Goal: Task Accomplishment & Management: Manage account settings

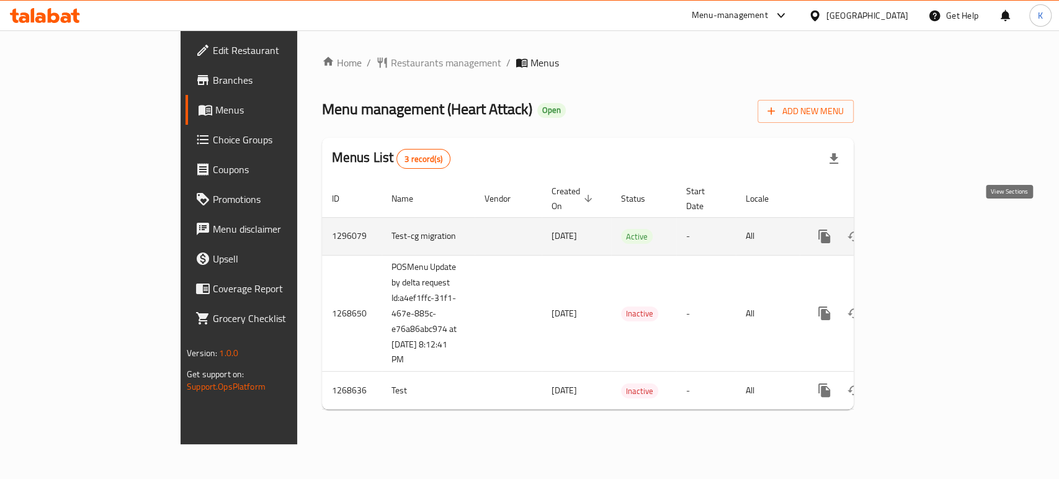
click at [921, 229] on icon "enhanced table" at bounding box center [913, 236] width 15 height 15
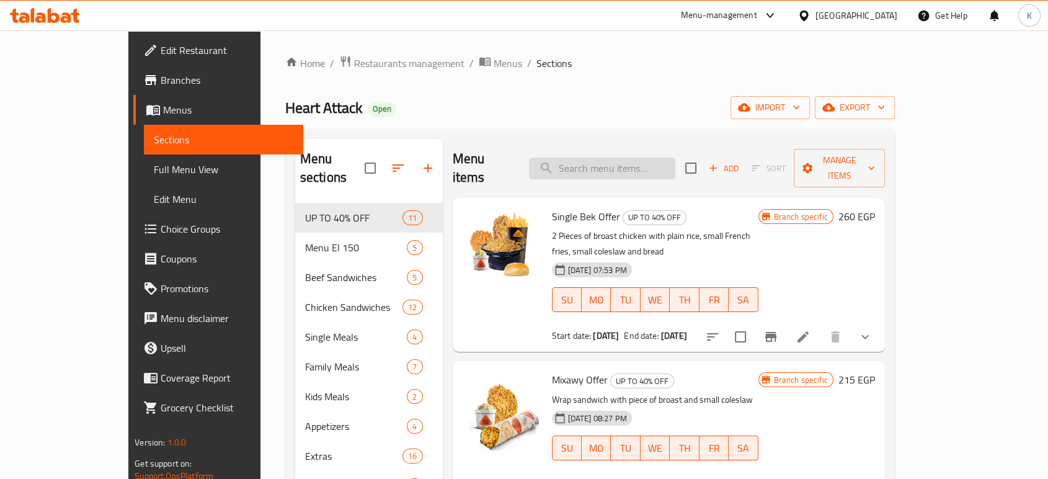
click at [602, 158] on input "search" at bounding box center [602, 169] width 146 height 22
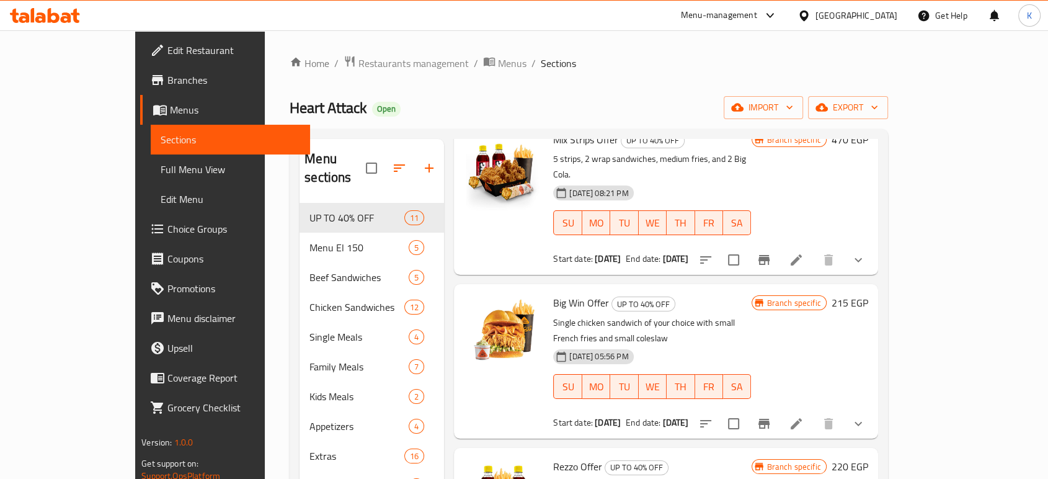
scroll to position [79, 0]
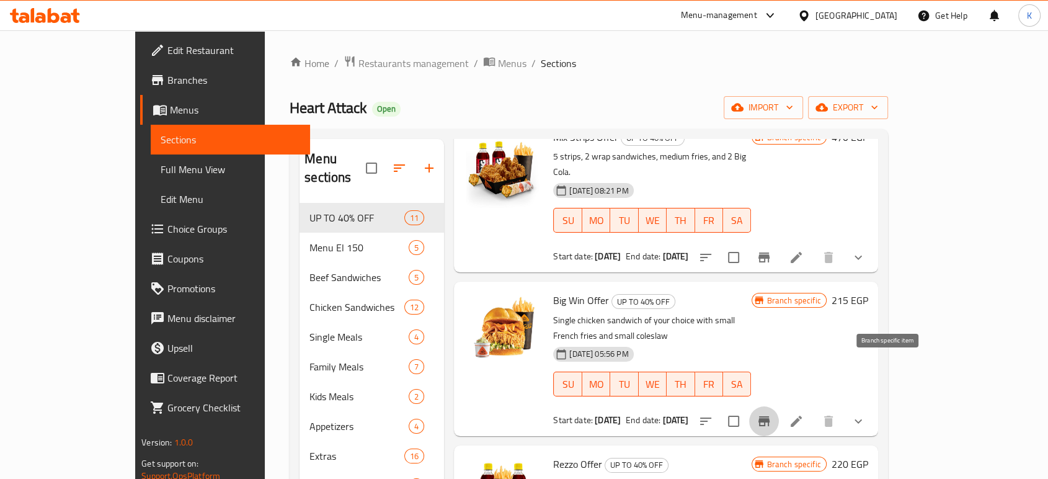
click at [779, 406] on button "Branch-specific-item" at bounding box center [764, 421] width 30 height 30
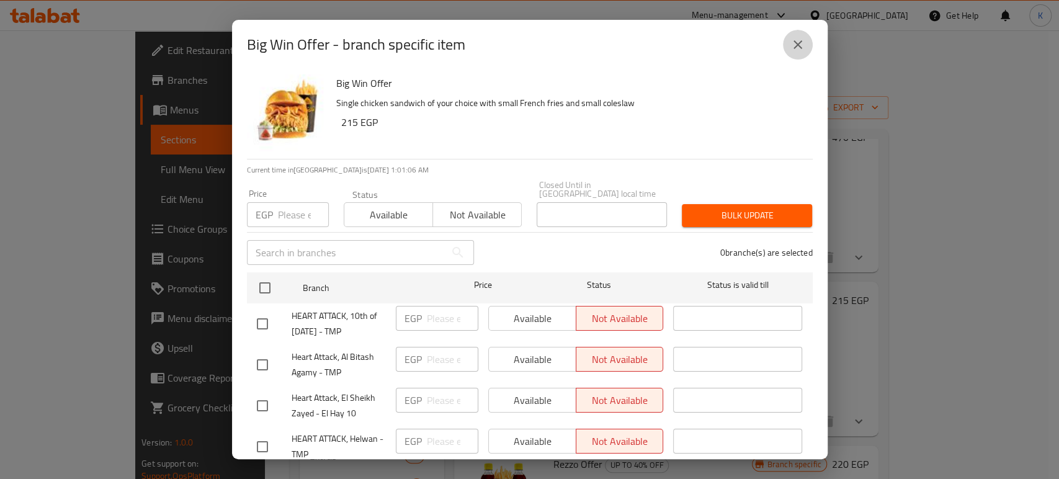
click at [799, 46] on icon "close" at bounding box center [797, 44] width 9 height 9
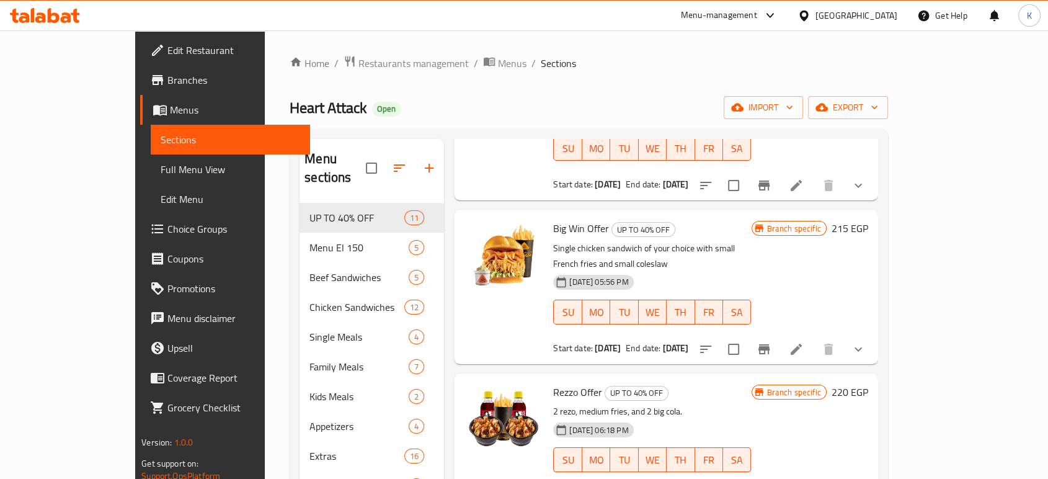
scroll to position [0, 0]
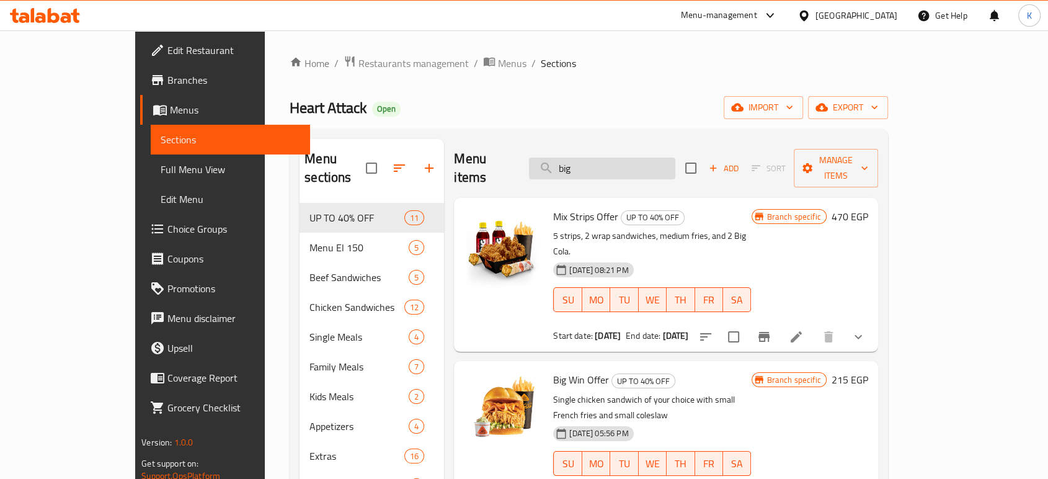
click at [621, 164] on input "big" at bounding box center [602, 169] width 146 height 22
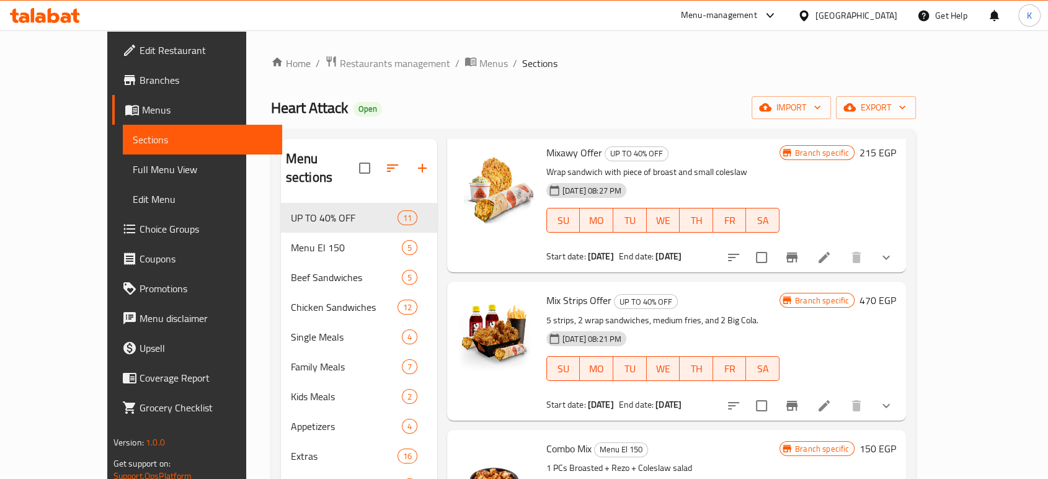
scroll to position [49, 0]
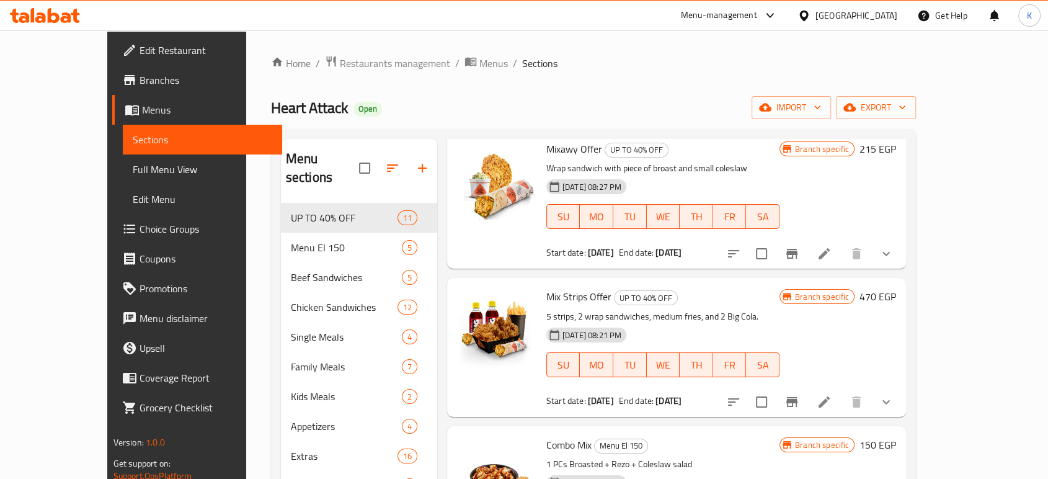
type input "mix"
click at [800, 395] on icon "Branch-specific-item" at bounding box center [792, 401] width 15 height 15
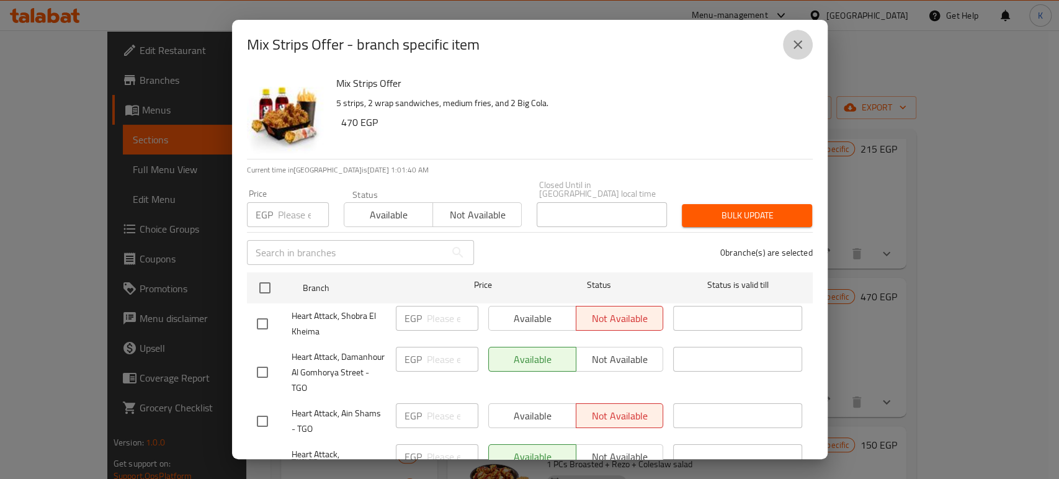
click at [795, 43] on icon "close" at bounding box center [797, 44] width 9 height 9
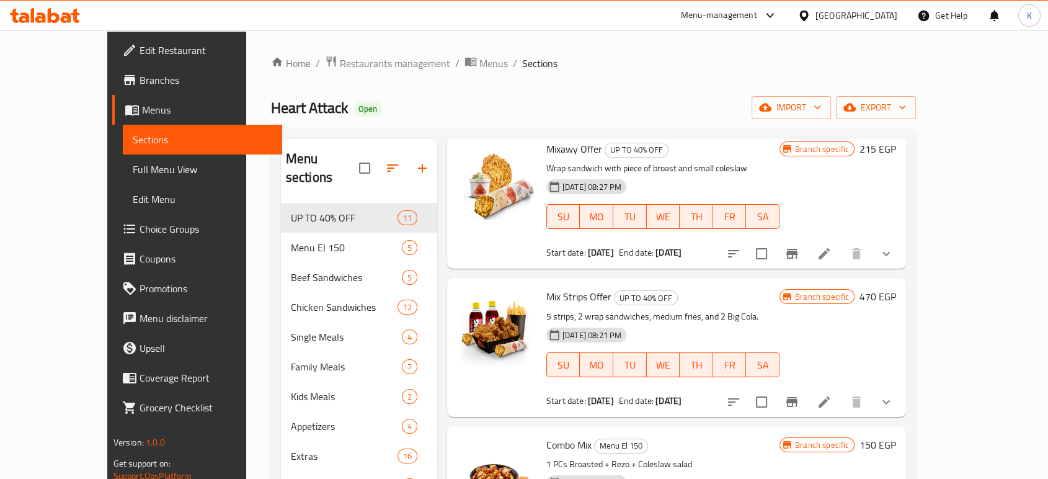
click at [705, 52] on div "Home / Restaurants management / Menus / Sections Heart Attack Open import expor…" at bounding box center [593, 341] width 695 height 622
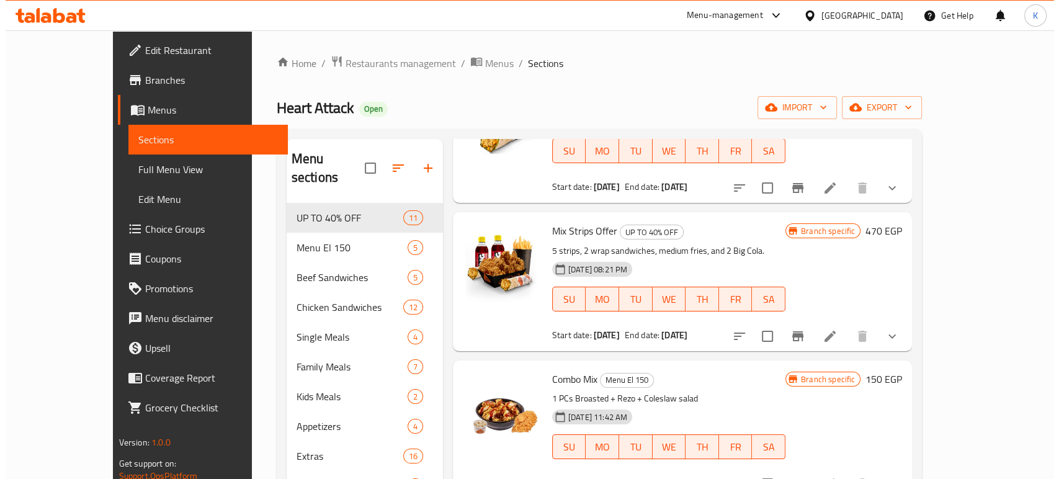
scroll to position [120, 0]
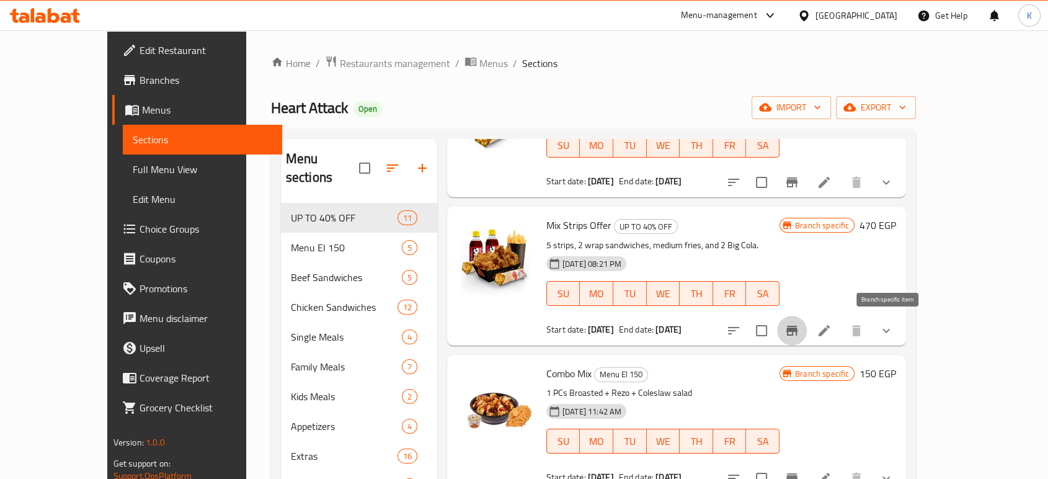
click at [800, 328] on icon "Branch-specific-item" at bounding box center [792, 330] width 15 height 15
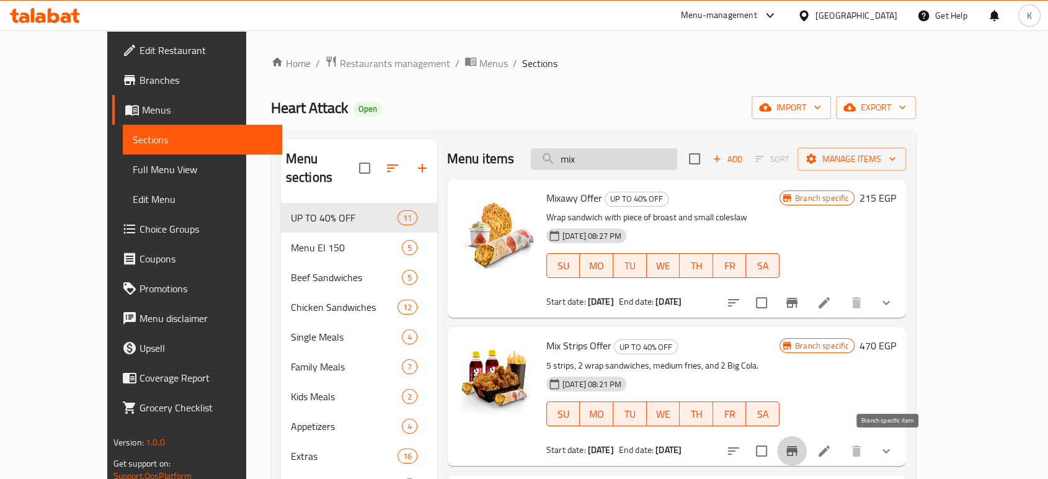
click at [605, 163] on input "mix" at bounding box center [604, 159] width 146 height 22
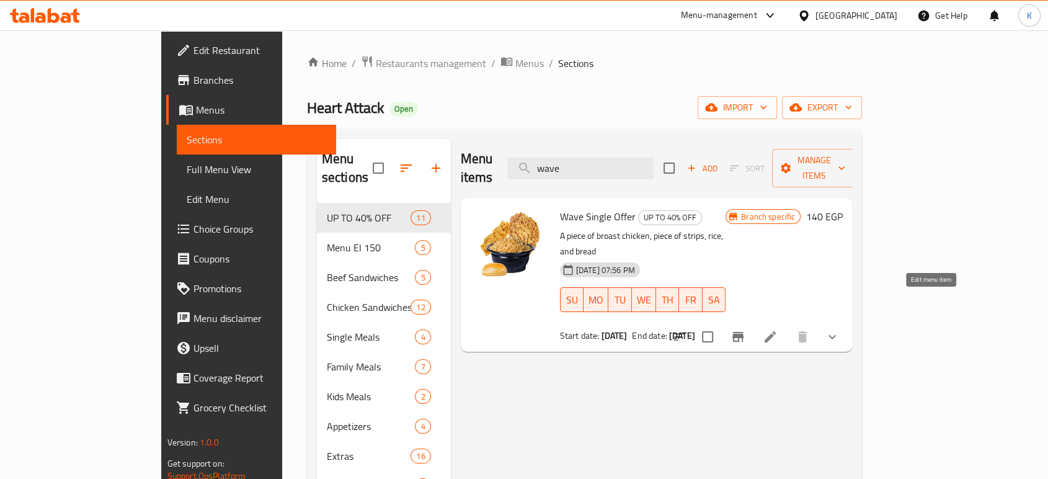
type input "wave"
click at [776, 331] on icon at bounding box center [770, 336] width 11 height 11
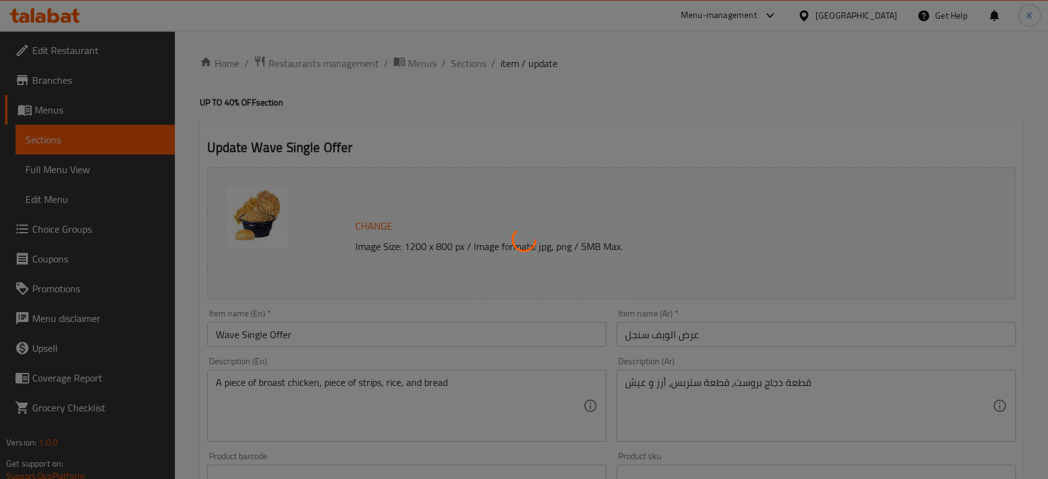
type input "اختيارك من طعم البروست:::"
type input "1"
type input "اختيارك من طعم استربس"
type input "1"
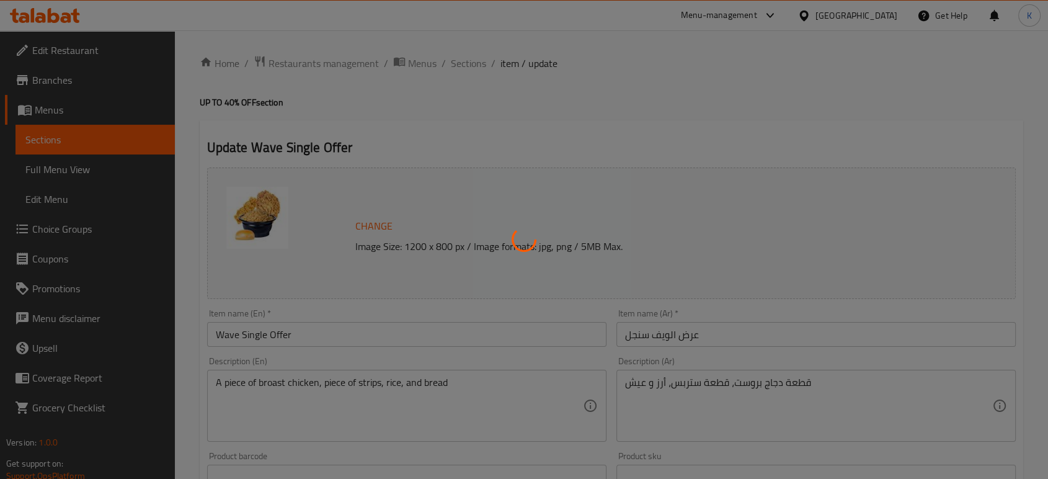
type input "1"
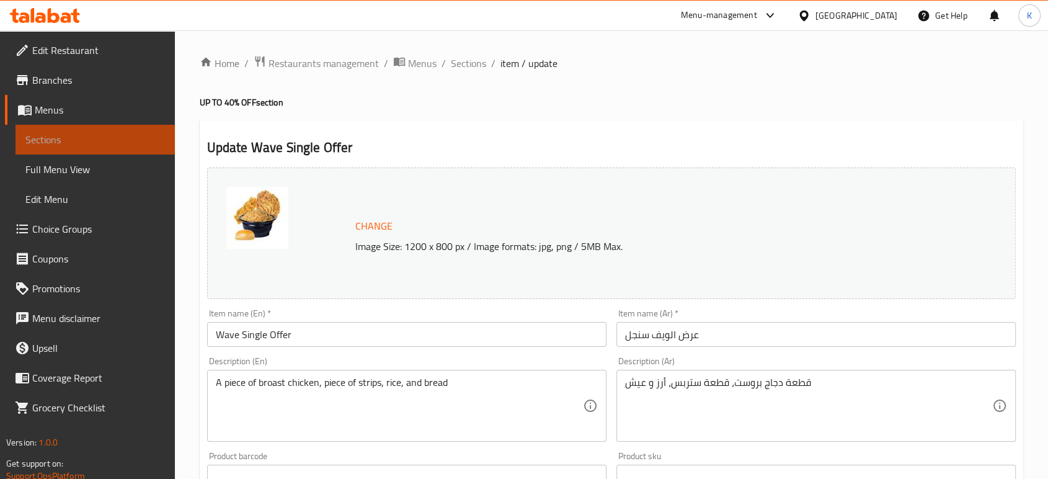
click at [71, 133] on span "Sections" at bounding box center [95, 139] width 140 height 15
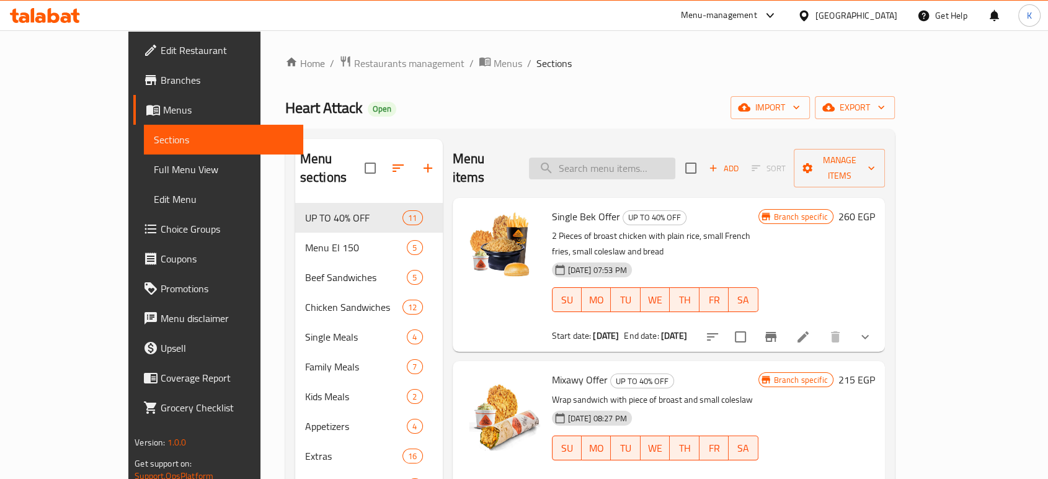
click at [625, 158] on input "search" at bounding box center [602, 169] width 146 height 22
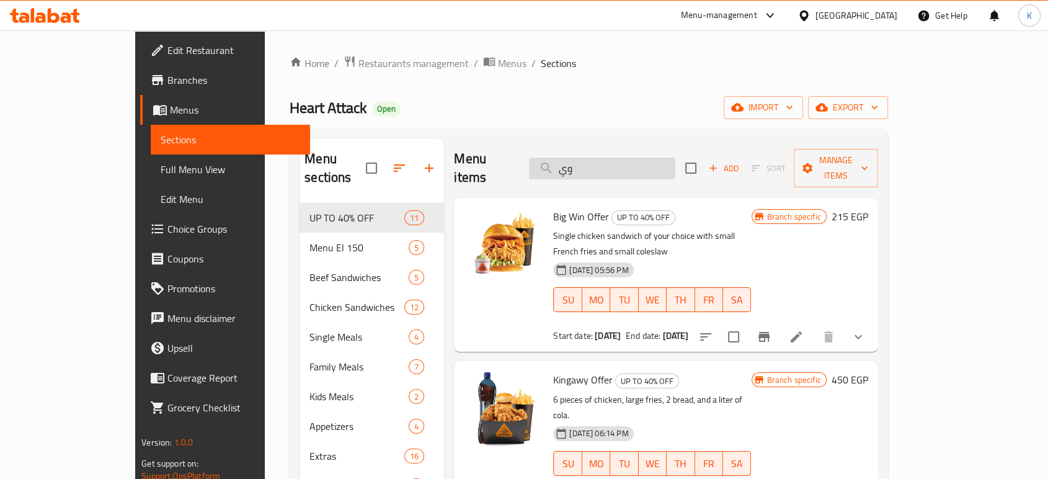
type input "و"
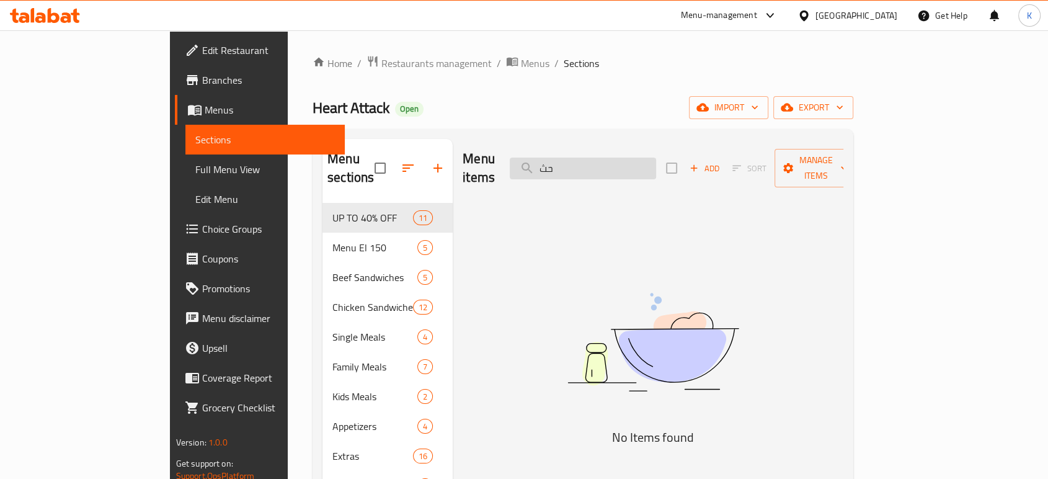
type input "ح"
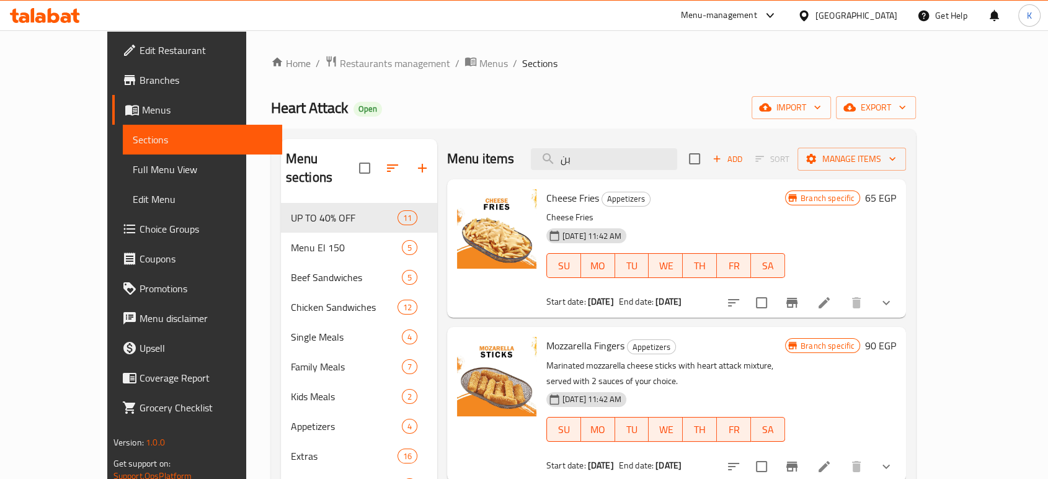
type input "بن"
click at [643, 148] on div "Menu items بن Add Sort Manage items" at bounding box center [676, 159] width 459 height 40
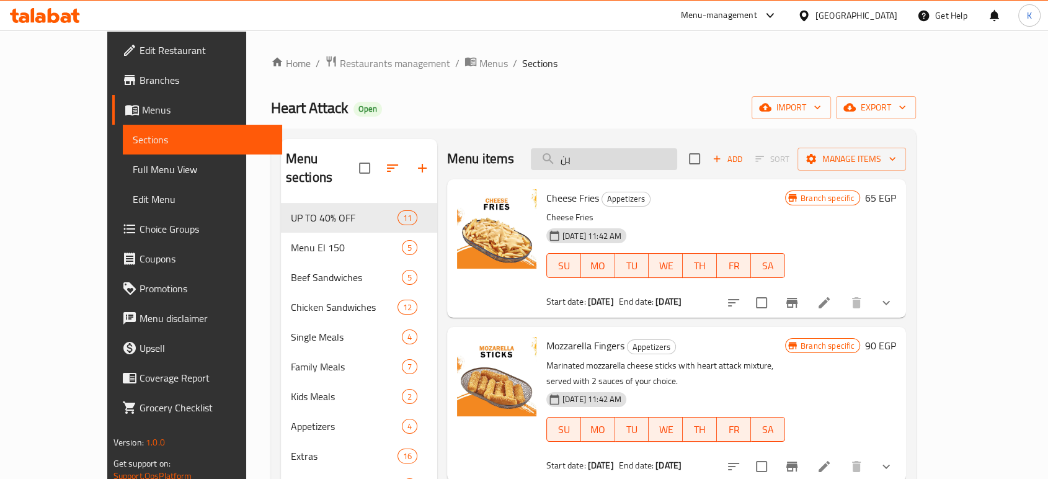
click at [651, 158] on input "بن" at bounding box center [604, 159] width 146 height 22
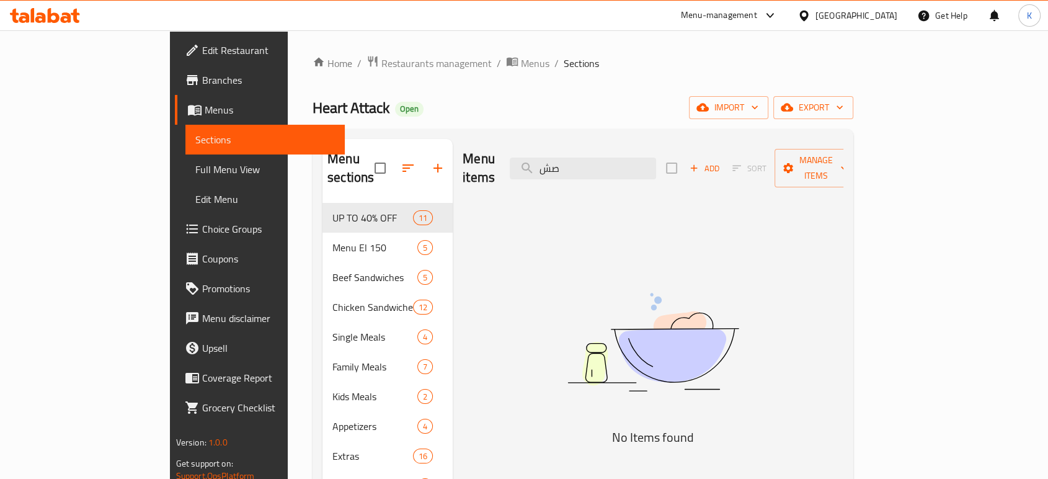
type input "ص"
type input "w"
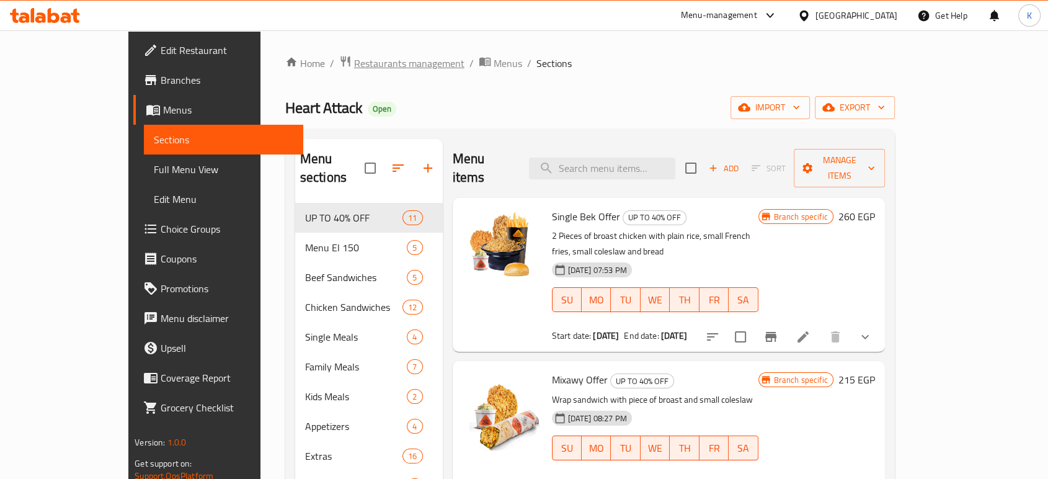
click at [354, 67] on span "Restaurants management" at bounding box center [409, 63] width 110 height 15
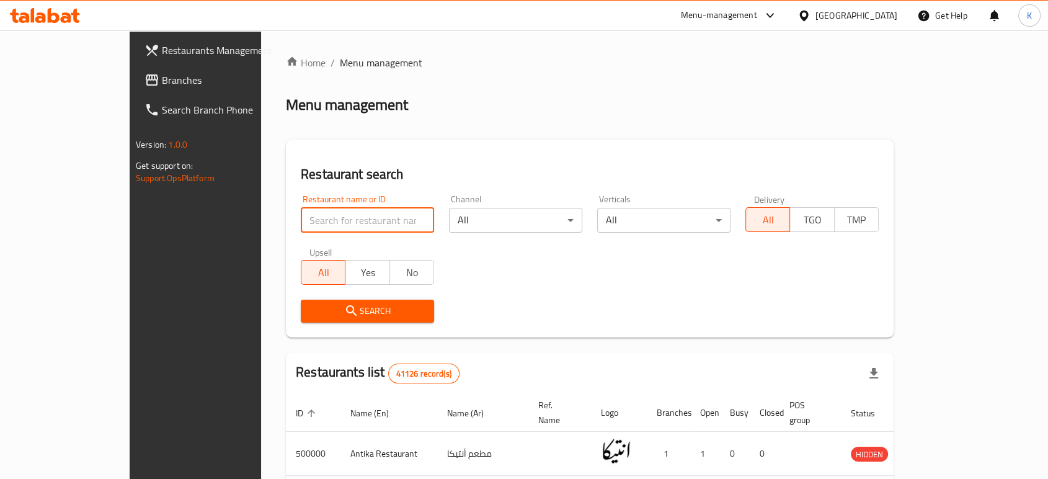
click at [301, 213] on input "search" at bounding box center [367, 220] width 133 height 25
paste input "656456"
type input "656456"
click button "Search" at bounding box center [367, 311] width 133 height 23
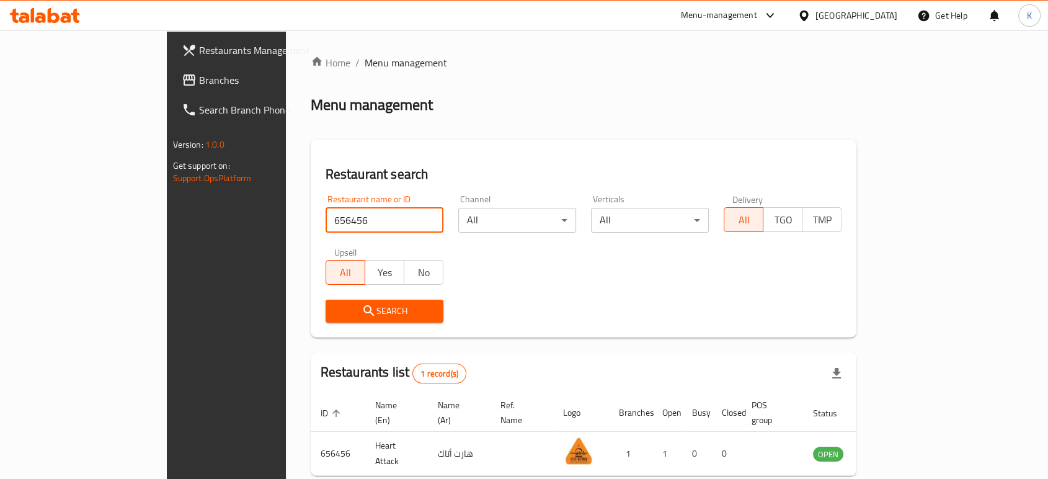
scroll to position [50, 0]
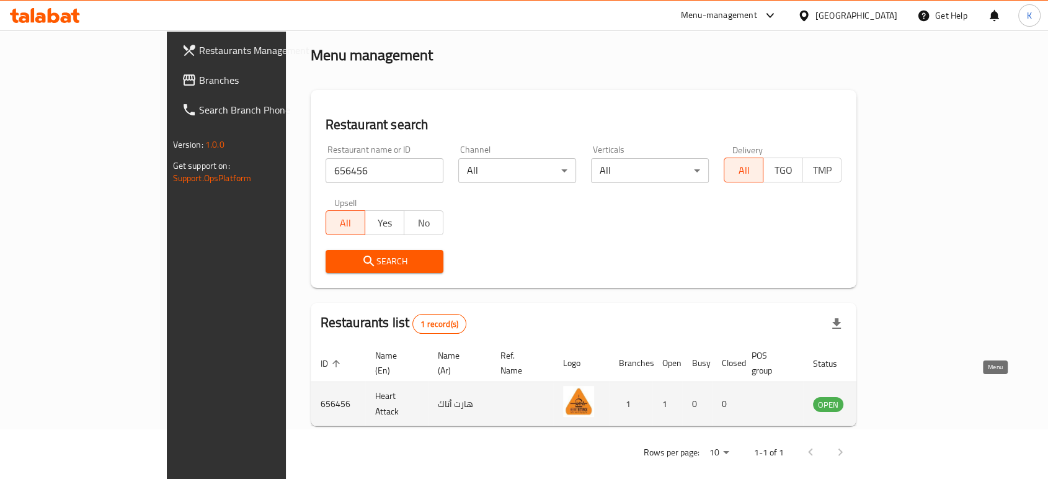
click at [893, 399] on icon "enhanced table" at bounding box center [886, 404] width 14 height 11
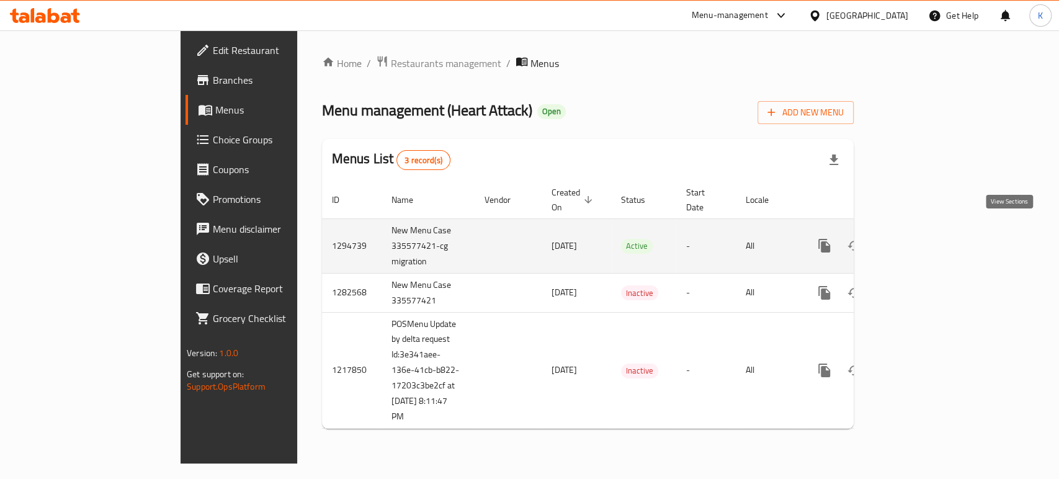
click at [921, 238] on icon "enhanced table" at bounding box center [913, 245] width 15 height 15
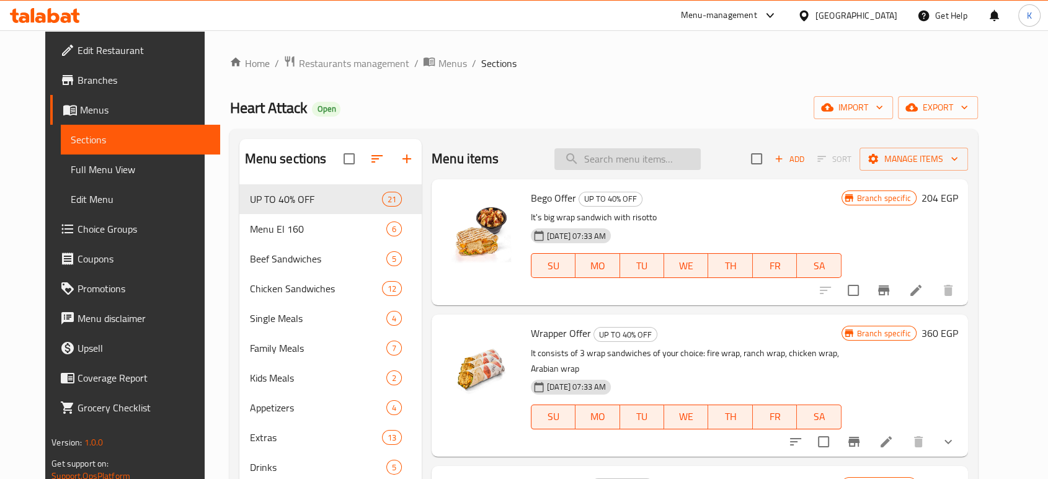
click at [621, 158] on input "search" at bounding box center [628, 159] width 146 height 22
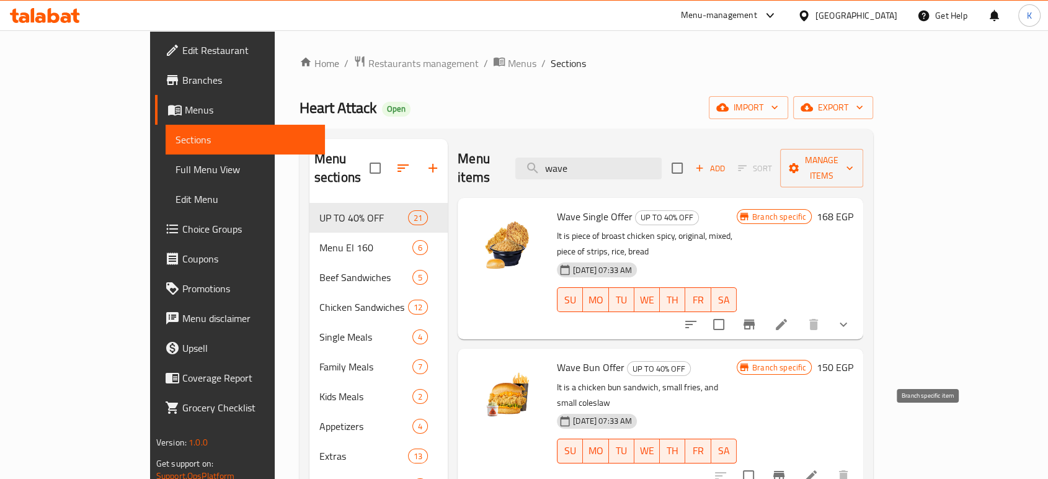
type input "wave"
click at [785, 471] on icon "Branch-specific-item" at bounding box center [778, 476] width 11 height 10
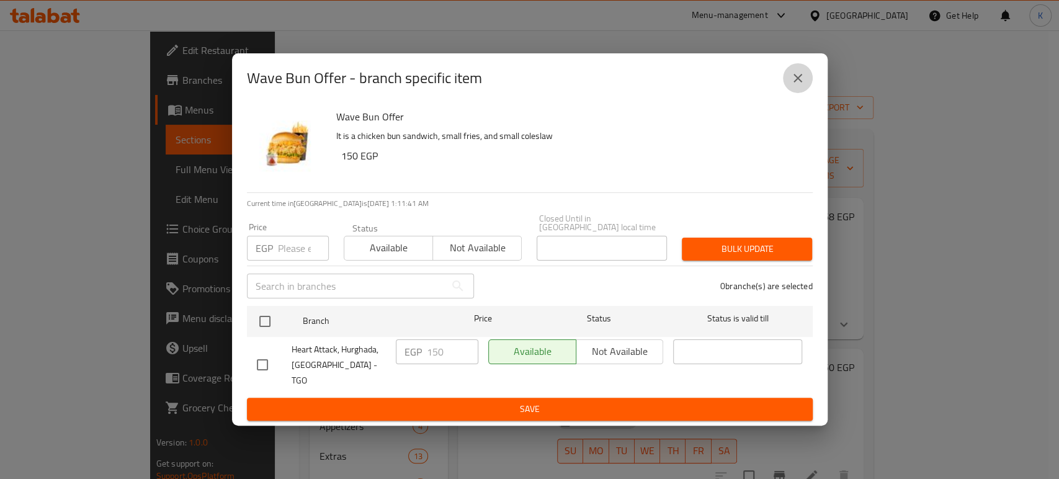
click at [792, 86] on icon "close" at bounding box center [797, 78] width 15 height 15
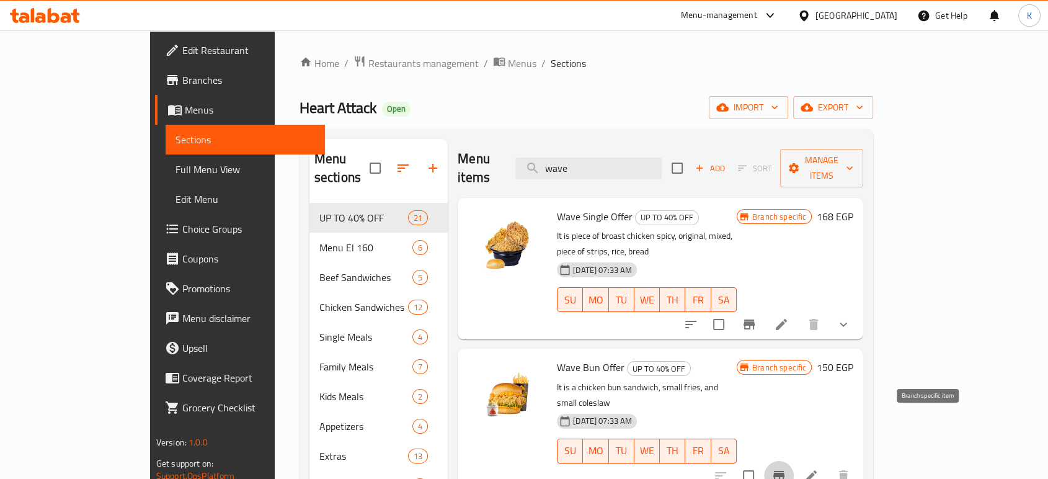
click at [785, 471] on icon "Branch-specific-item" at bounding box center [778, 476] width 11 height 10
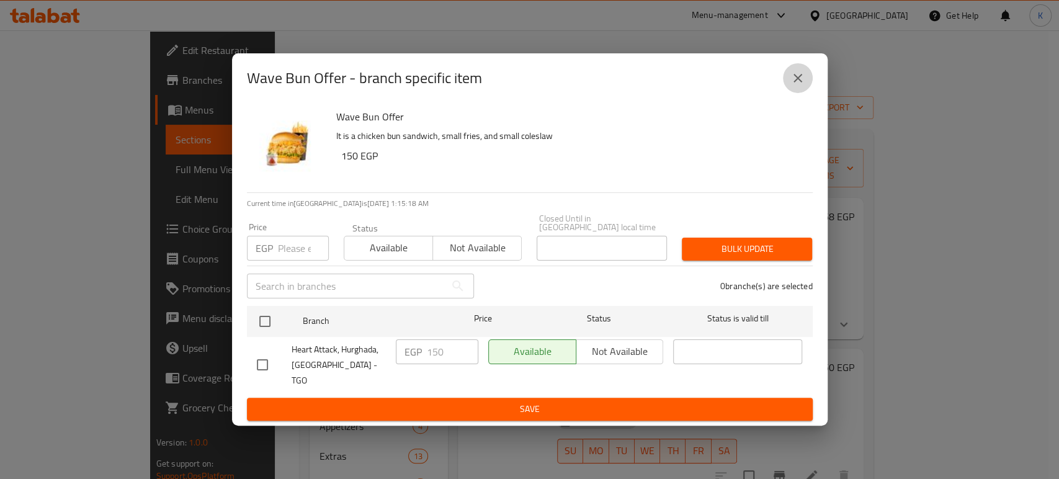
click at [795, 82] on icon "close" at bounding box center [797, 78] width 9 height 9
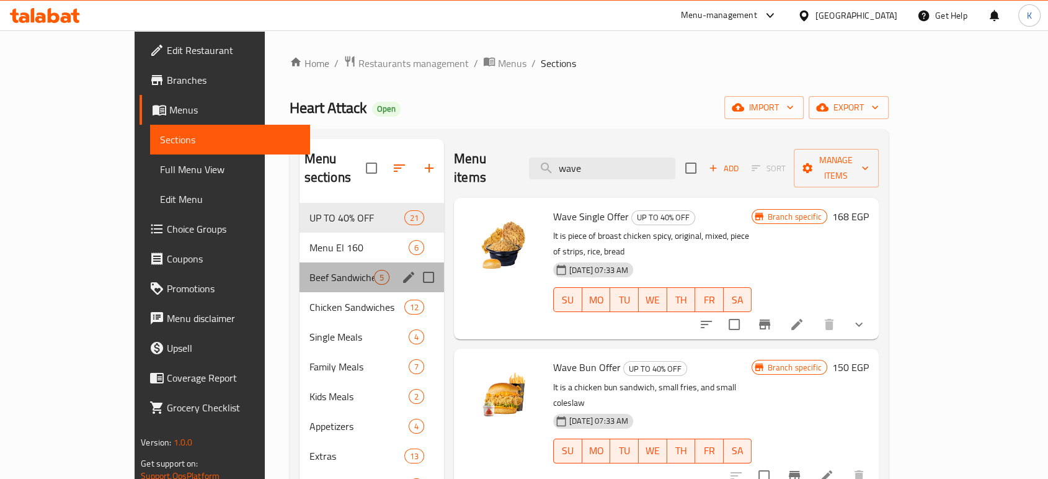
click at [300, 262] on div "Beef Sandwiches 5" at bounding box center [372, 277] width 145 height 30
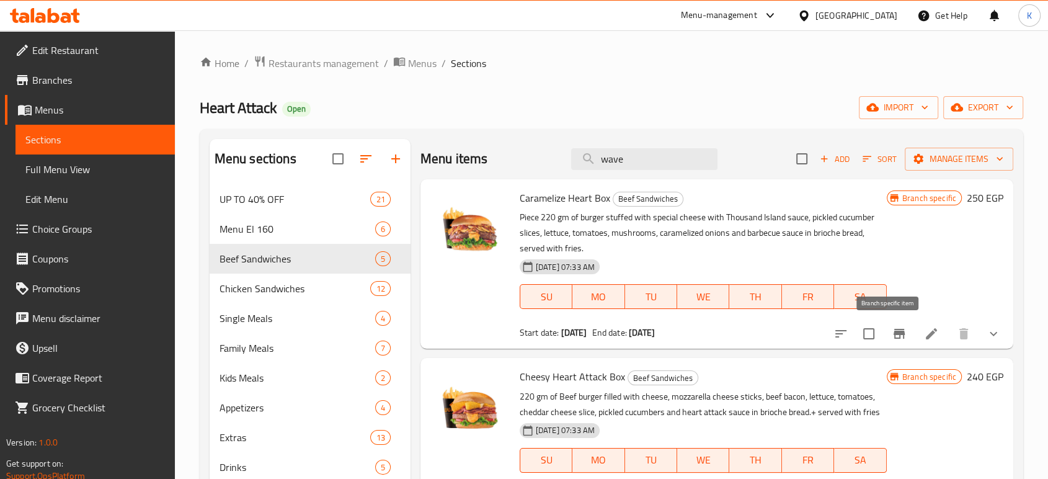
click at [894, 329] on icon "Branch-specific-item" at bounding box center [899, 334] width 11 height 10
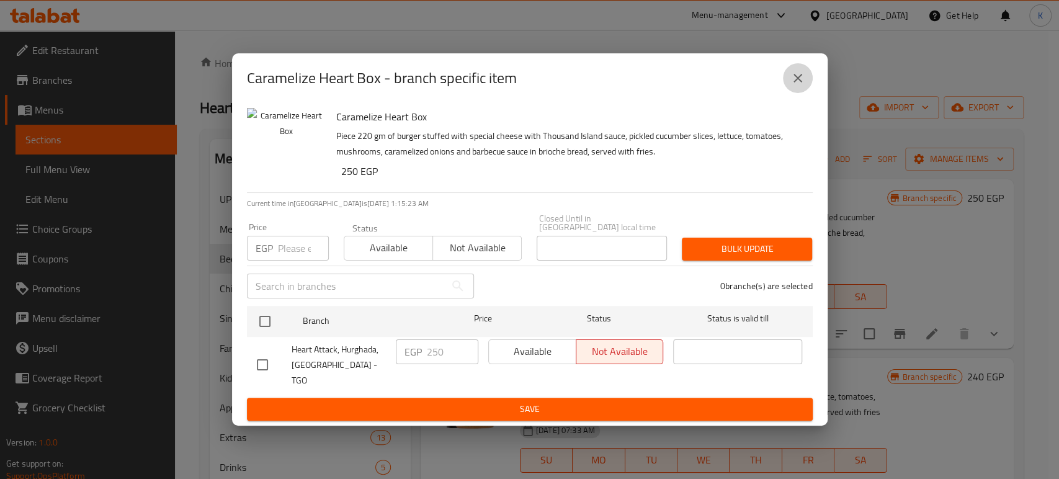
click at [795, 86] on icon "close" at bounding box center [797, 78] width 15 height 15
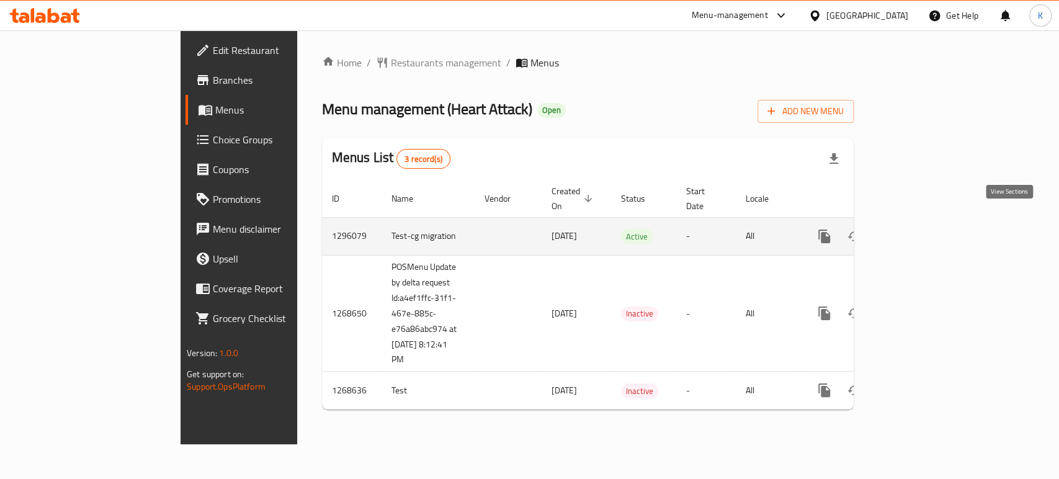
click at [919, 231] on icon "enhanced table" at bounding box center [913, 236] width 11 height 11
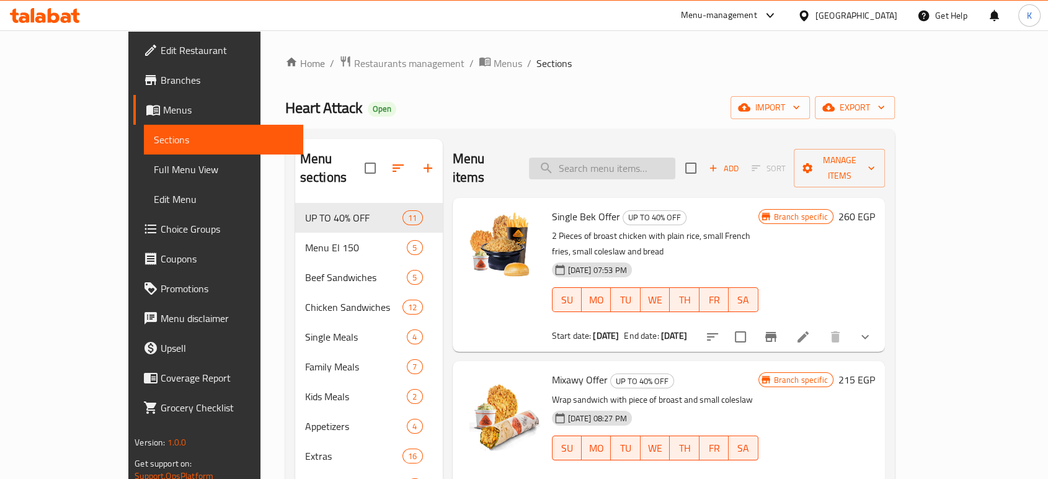
click at [640, 162] on input "search" at bounding box center [602, 169] width 146 height 22
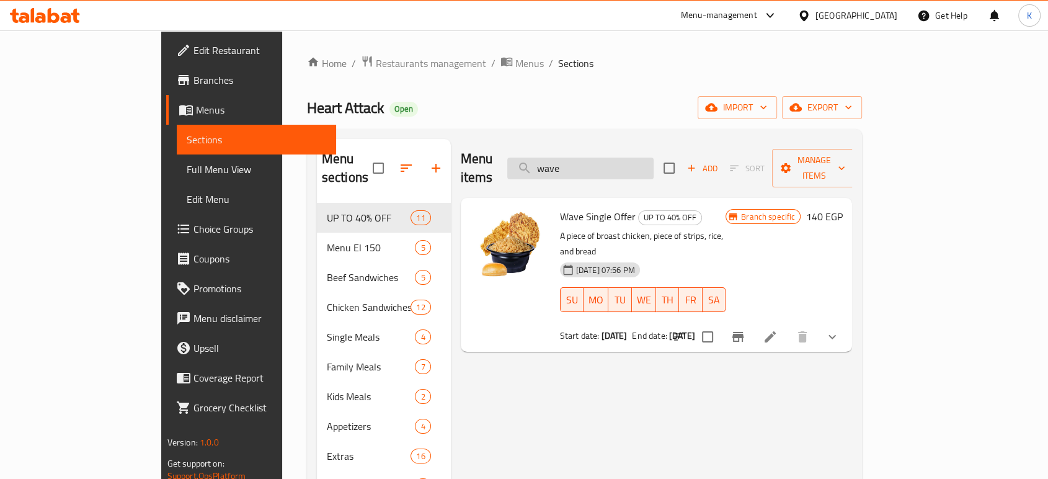
type input "wave"
click at [746, 329] on icon "Branch-specific-item" at bounding box center [738, 336] width 15 height 15
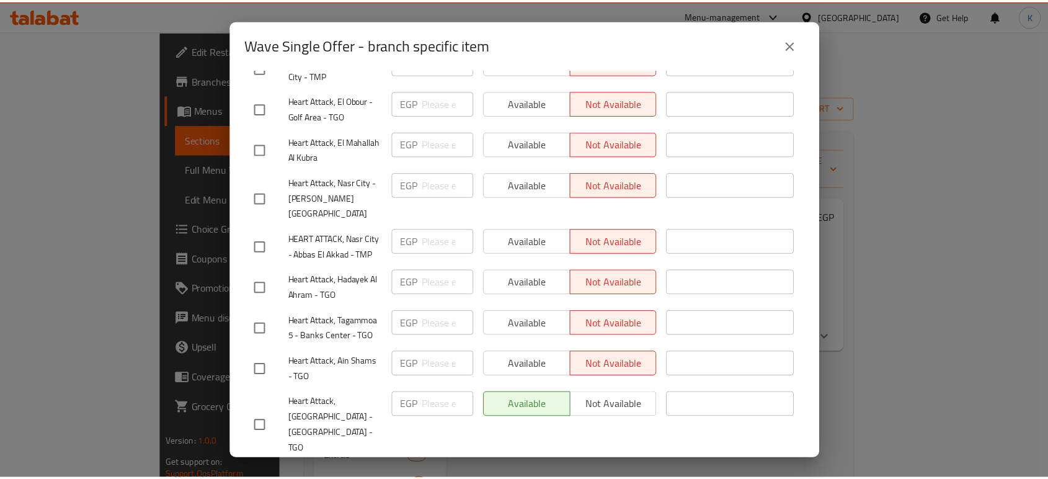
scroll to position [1709, 0]
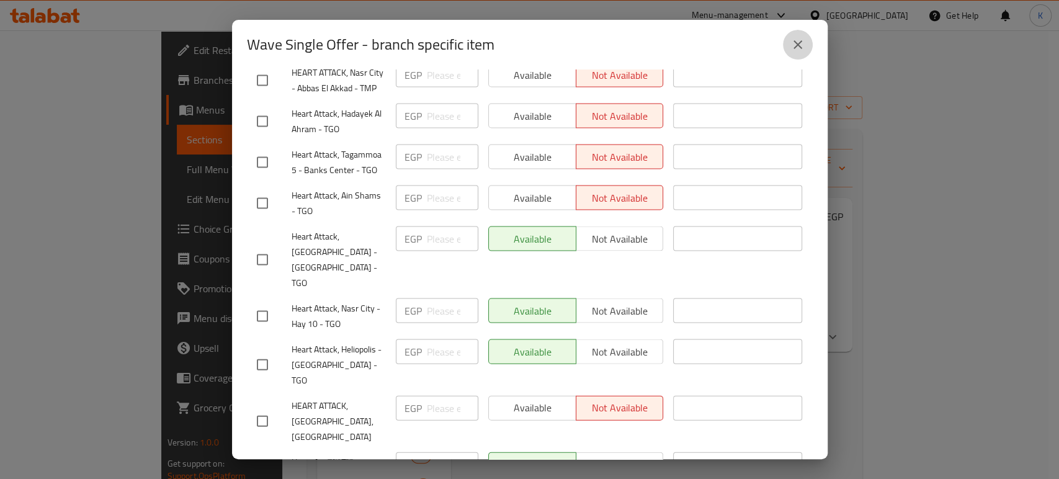
click at [800, 42] on icon "close" at bounding box center [797, 44] width 15 height 15
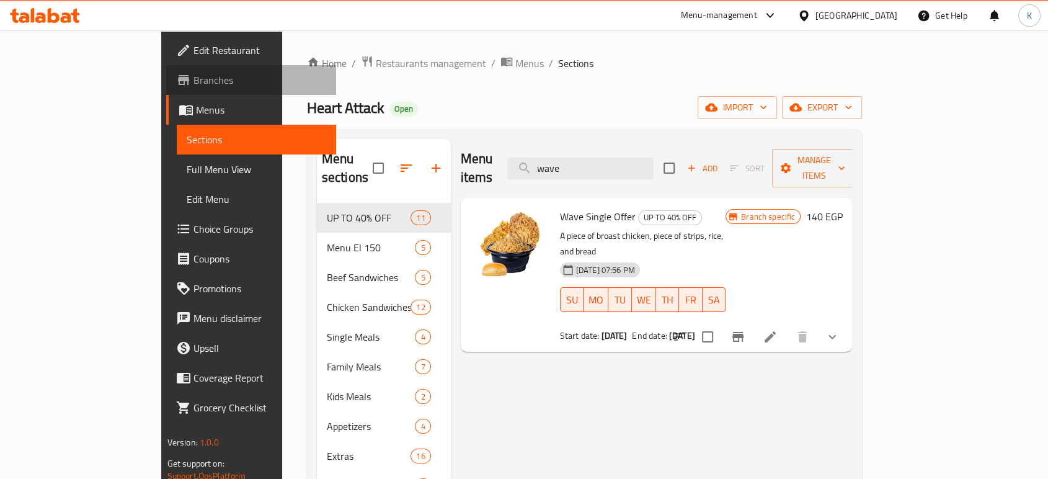
click at [166, 92] on link "Branches" at bounding box center [251, 80] width 170 height 30
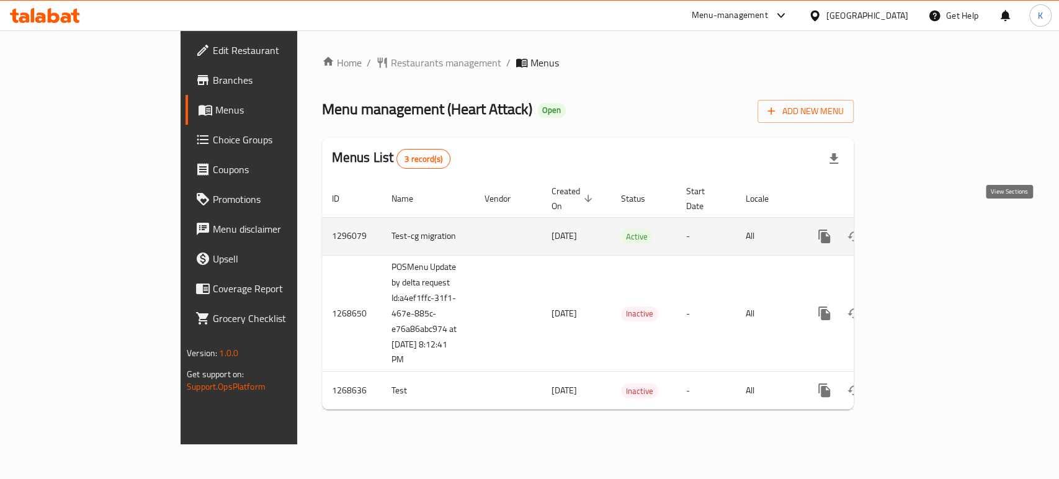
click at [921, 229] on icon "enhanced table" at bounding box center [913, 236] width 15 height 15
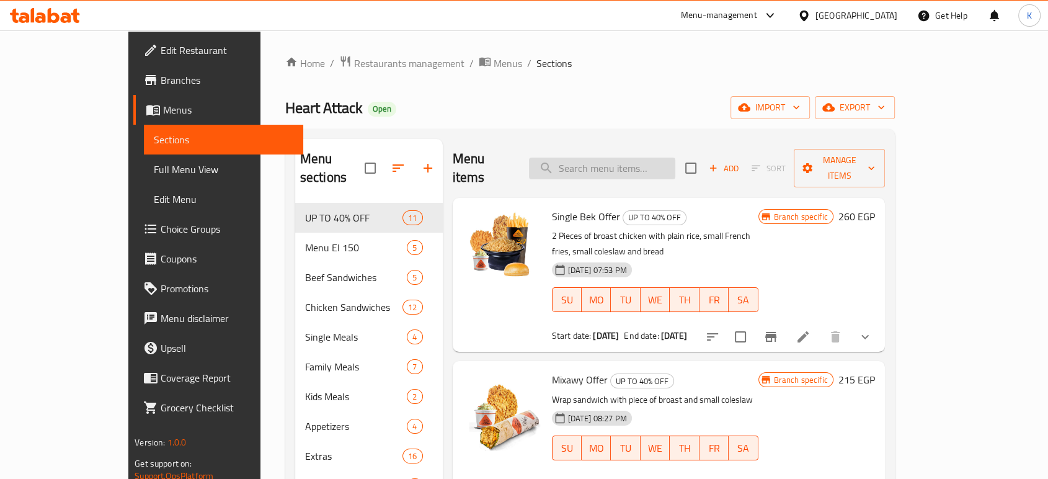
click at [610, 161] on input "search" at bounding box center [602, 169] width 146 height 22
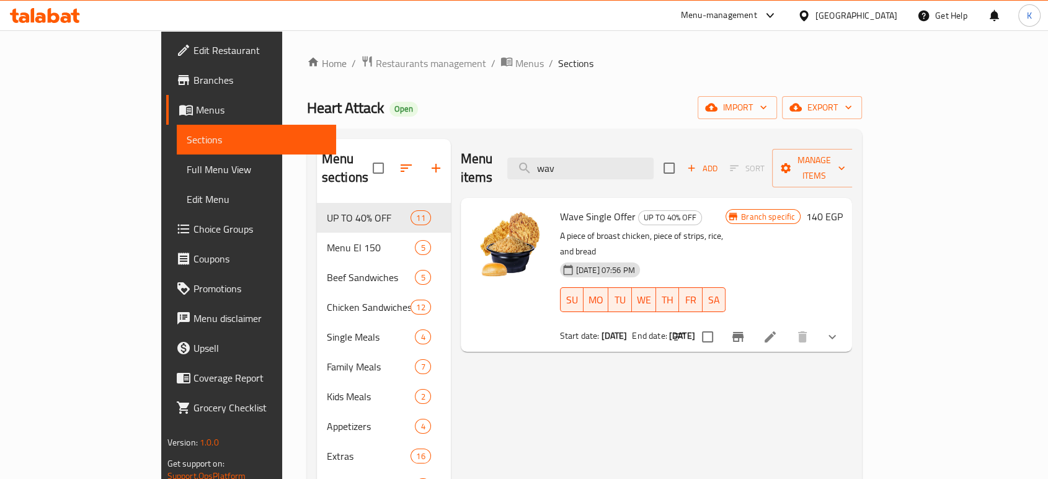
type input "wav"
click at [194, 82] on span "Branches" at bounding box center [260, 80] width 133 height 15
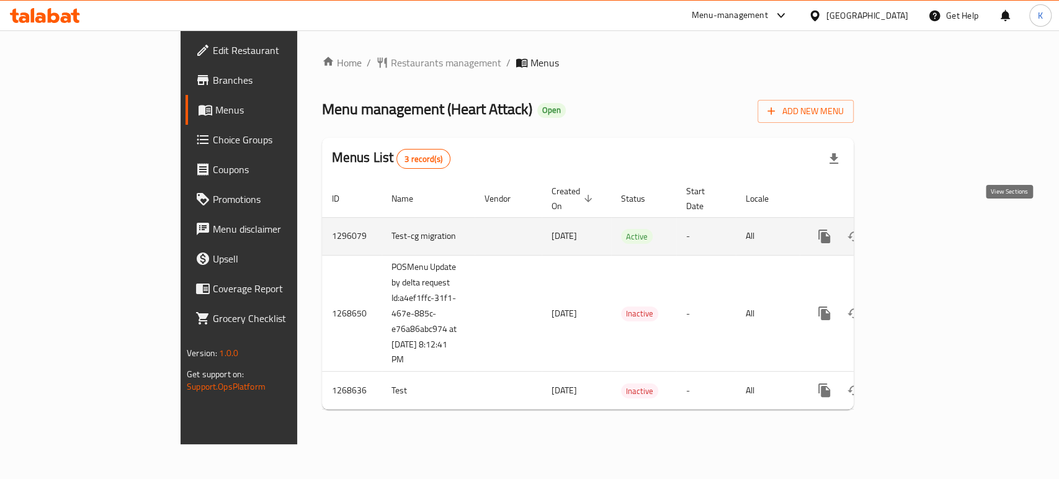
click at [919, 231] on icon "enhanced table" at bounding box center [913, 236] width 11 height 11
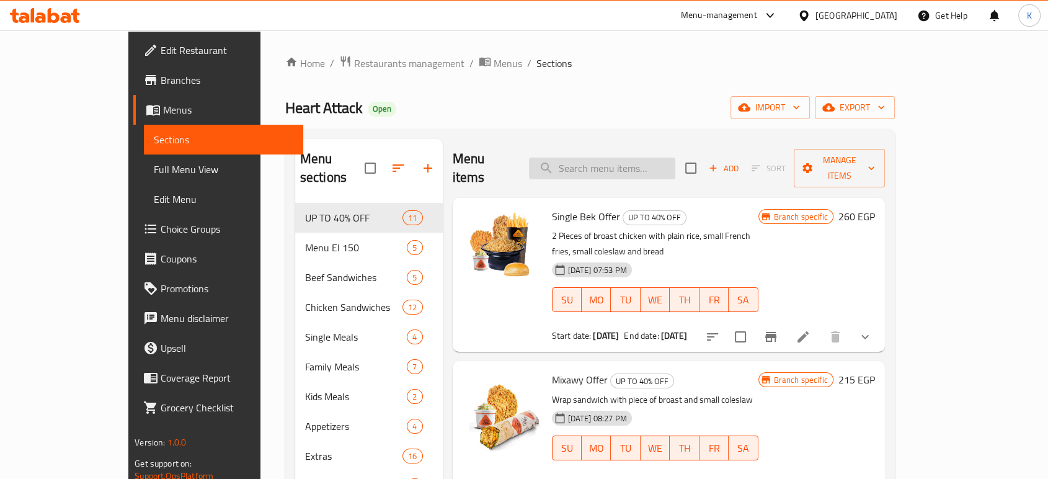
click at [634, 163] on input "search" at bounding box center [602, 169] width 146 height 22
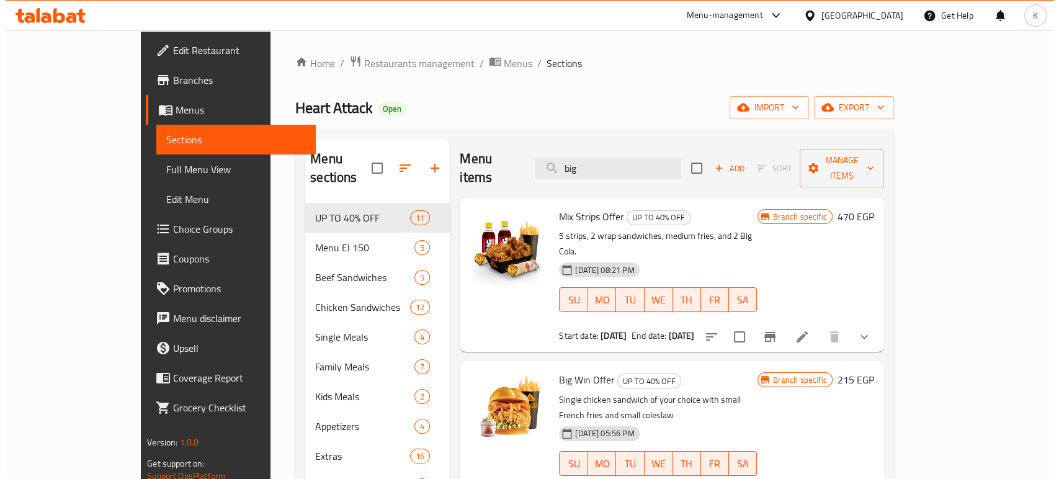
scroll to position [99, 0]
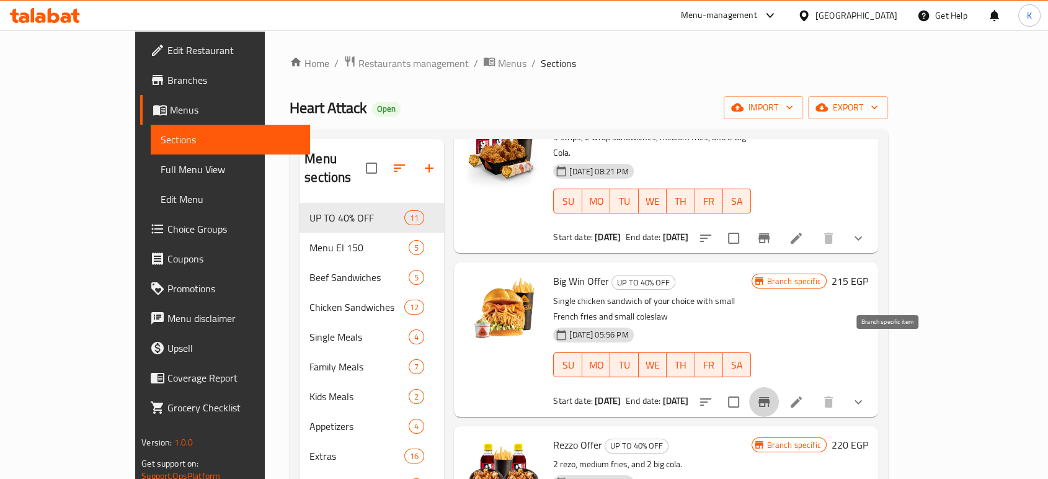
click at [772, 394] on icon "Branch-specific-item" at bounding box center [764, 401] width 15 height 15
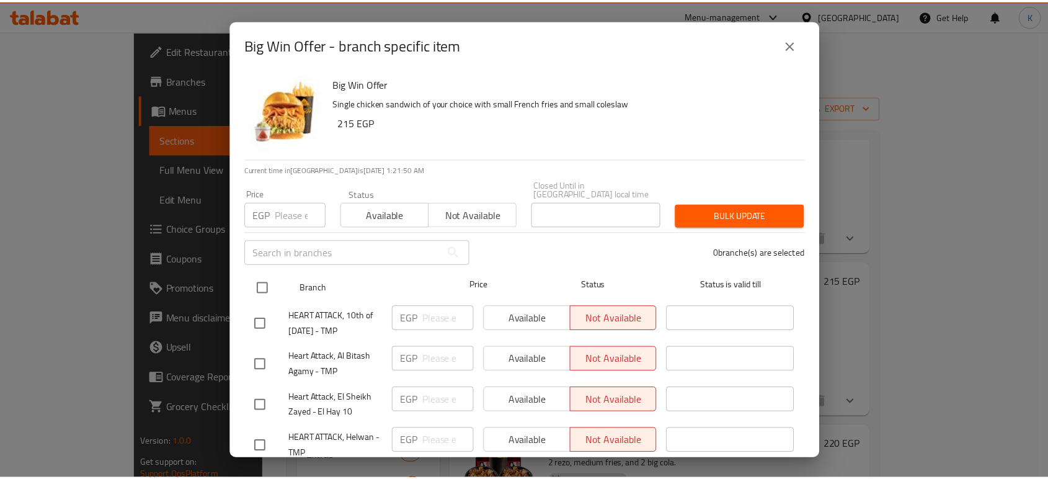
scroll to position [76, 0]
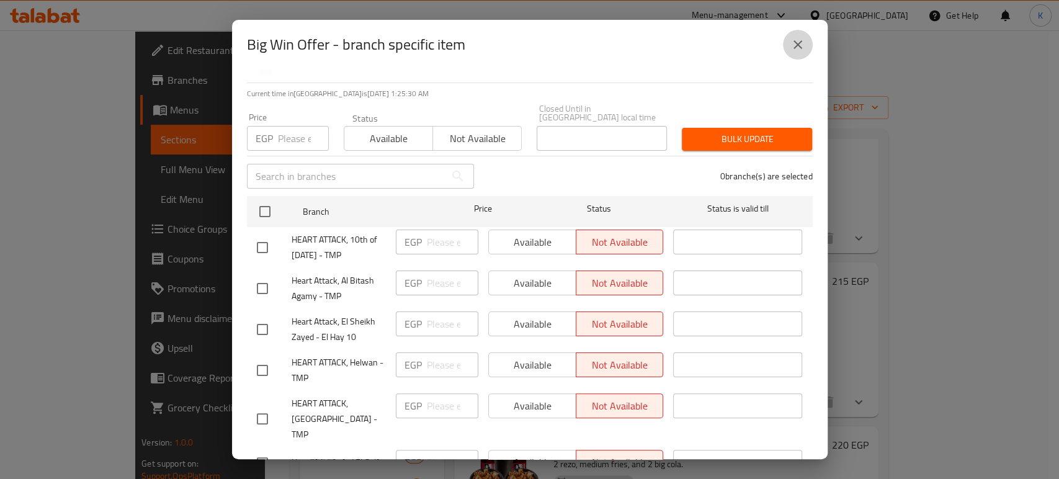
click at [800, 45] on icon "close" at bounding box center [797, 44] width 15 height 15
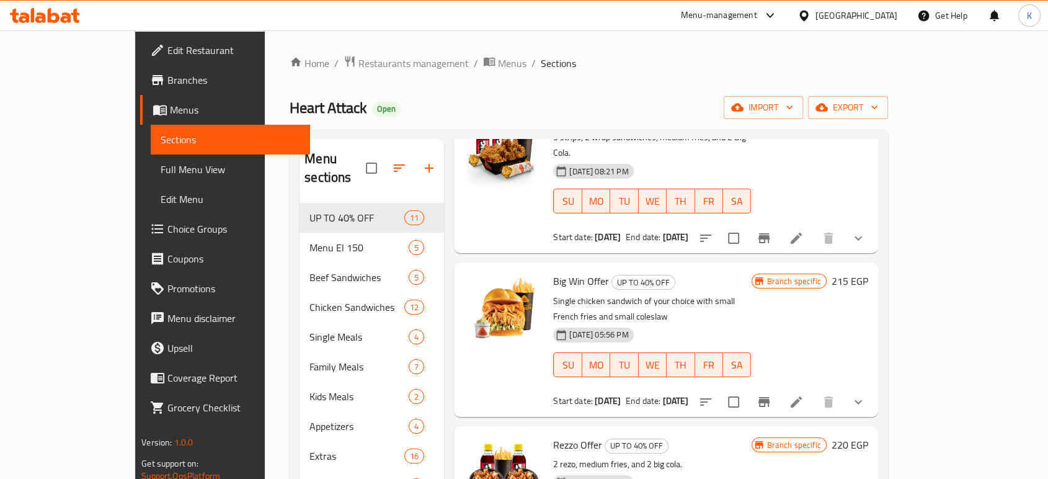
scroll to position [0, 0]
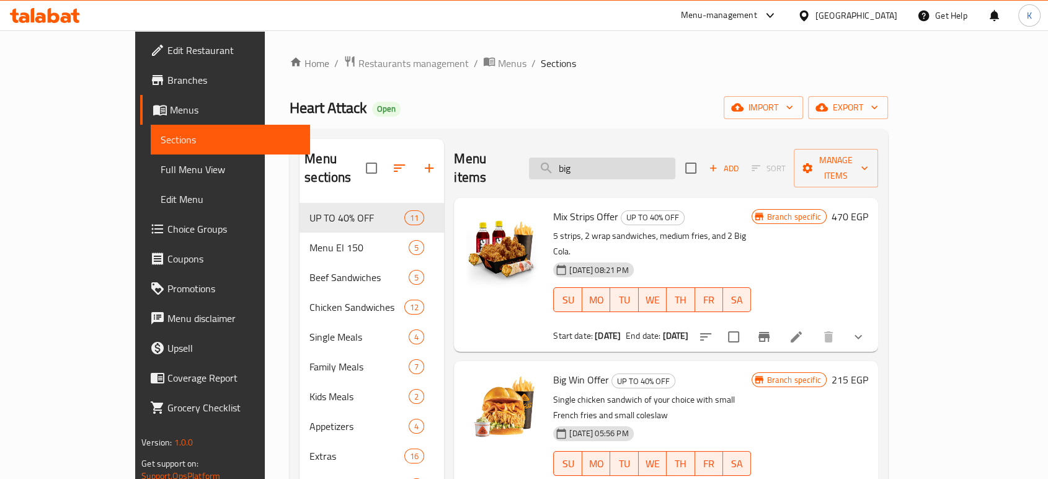
click at [623, 158] on input "big" at bounding box center [602, 169] width 146 height 22
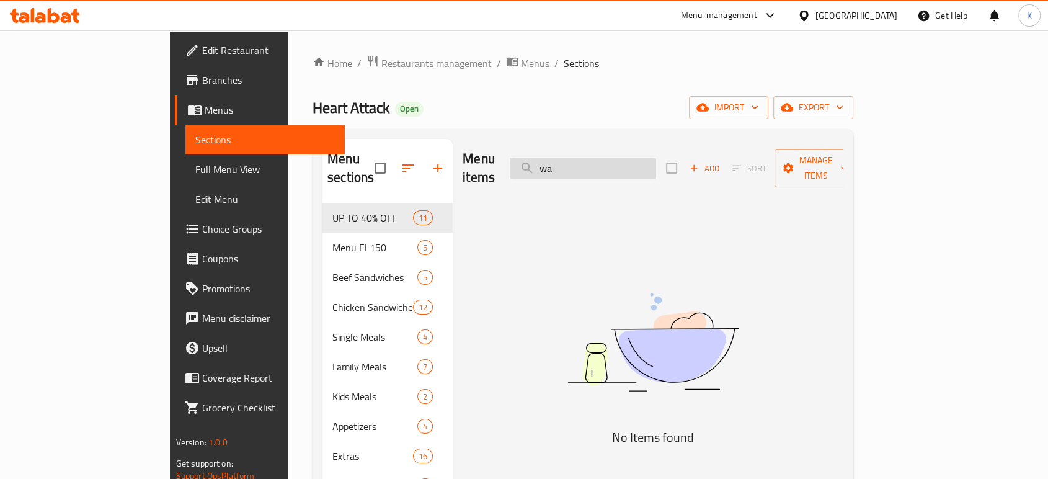
type input "w"
